Goal: Task Accomplishment & Management: Manage account settings

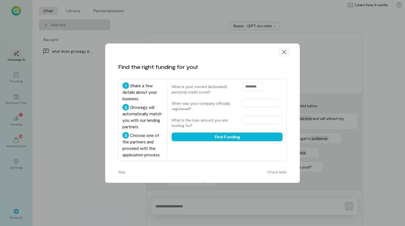
click at [284, 51] on icon at bounding box center [283, 51] width 5 height 5
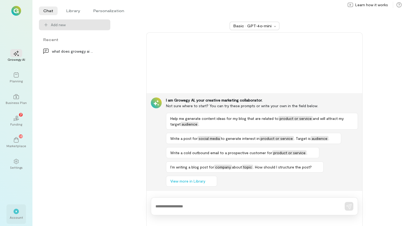
click at [16, 211] on span "*" at bounding box center [16, 211] width 2 height 3
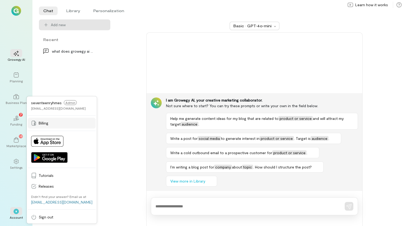
click at [50, 124] on span "Billing" at bounding box center [66, 122] width 54 height 5
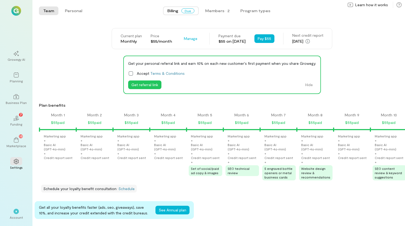
scroll to position [0, 554]
